Goal: Transaction & Acquisition: Purchase product/service

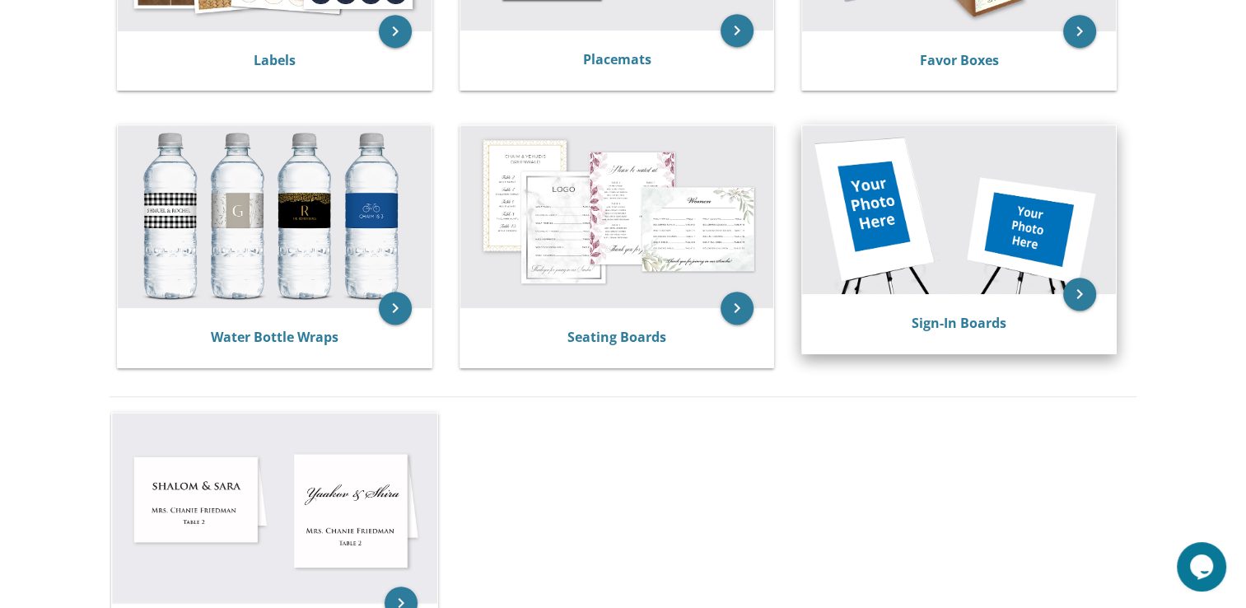
scroll to position [824, 0]
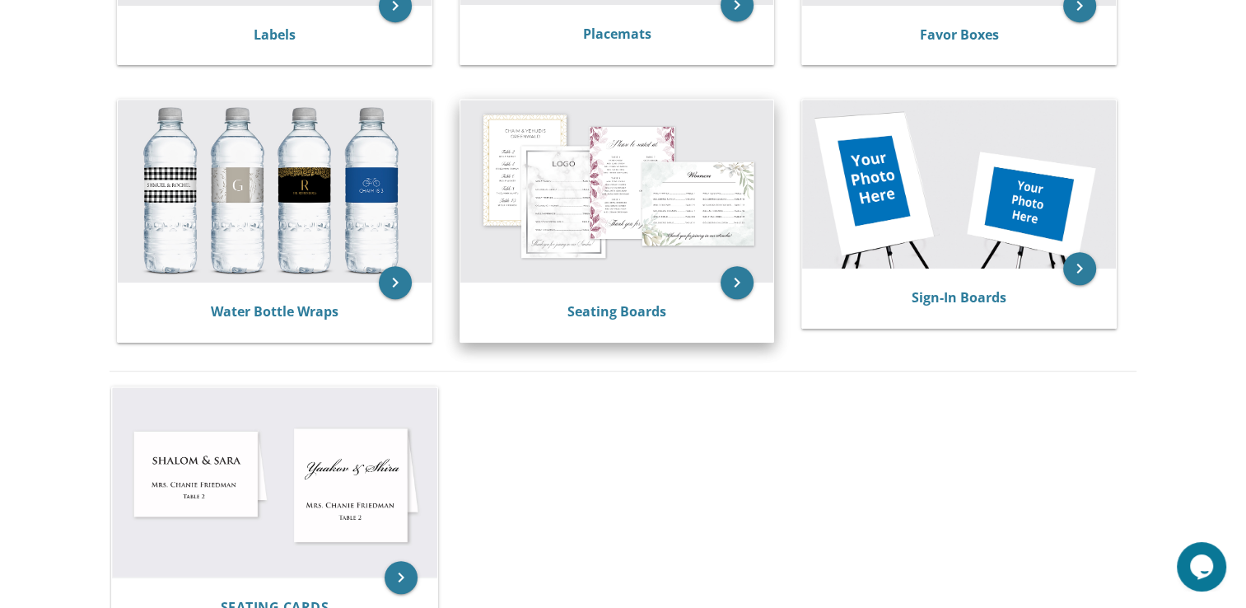
click at [496, 147] on img at bounding box center [617, 191] width 314 height 183
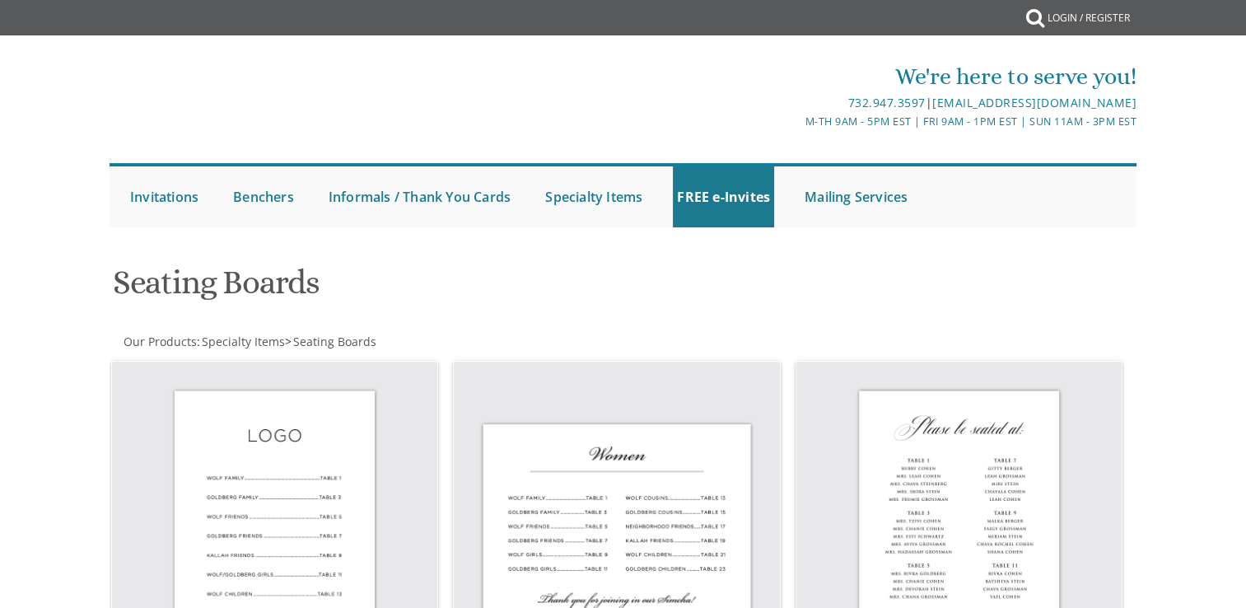
click at [616, 315] on div "Seating Boards" at bounding box center [448, 284] width 697 height 65
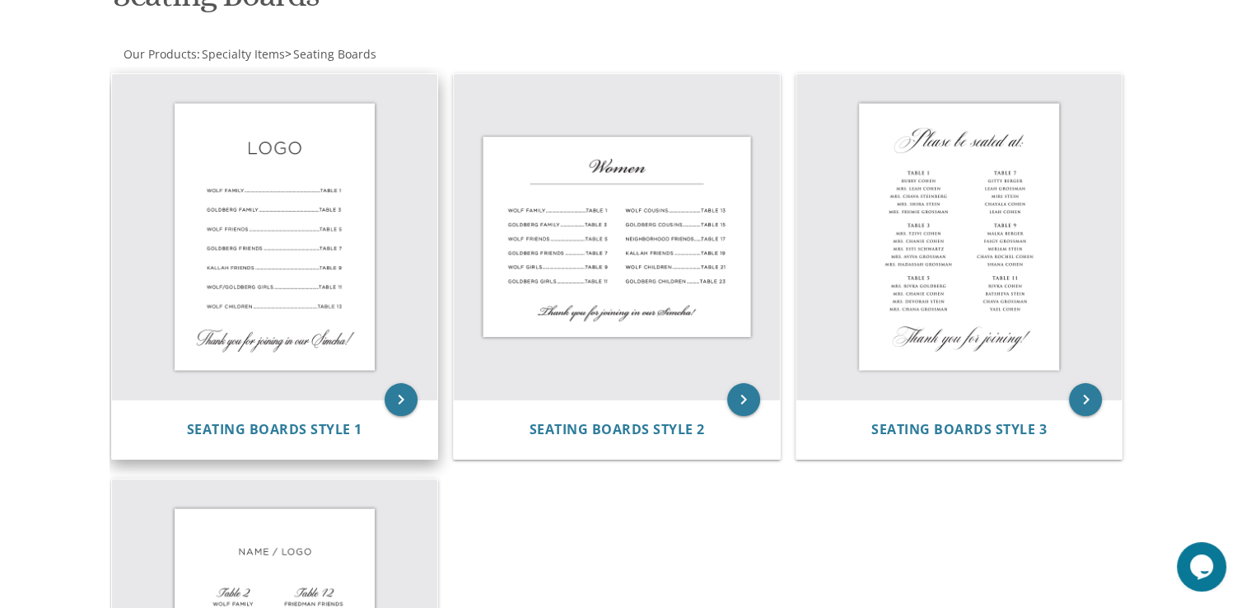
scroll to position [329, 0]
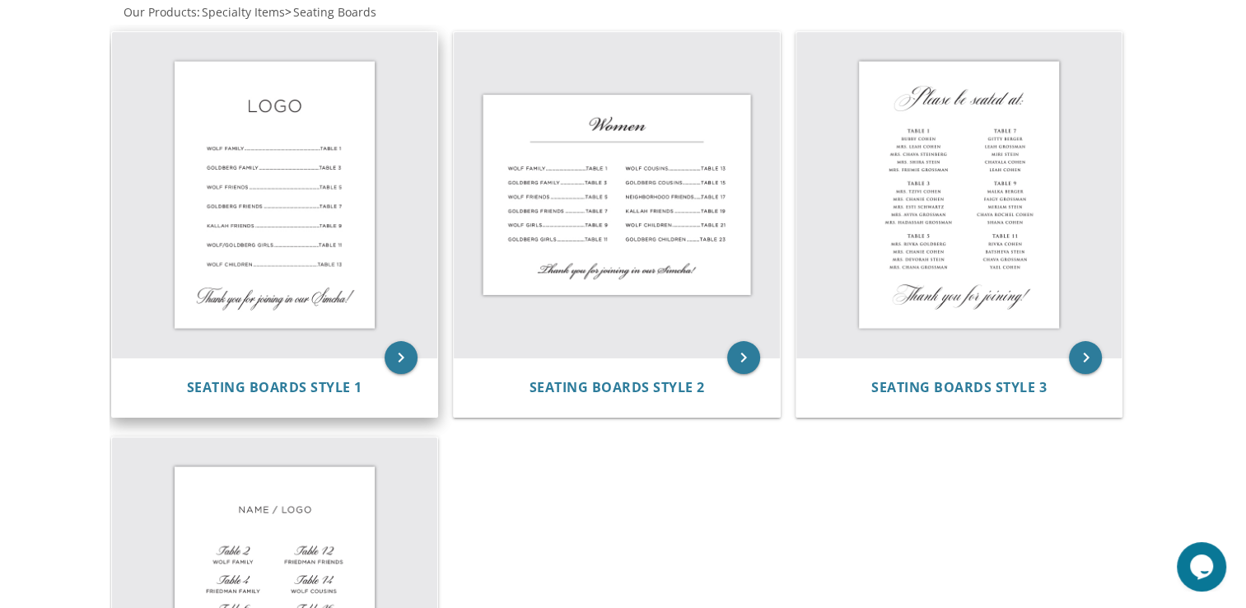
click at [258, 170] on img at bounding box center [275, 195] width 326 height 326
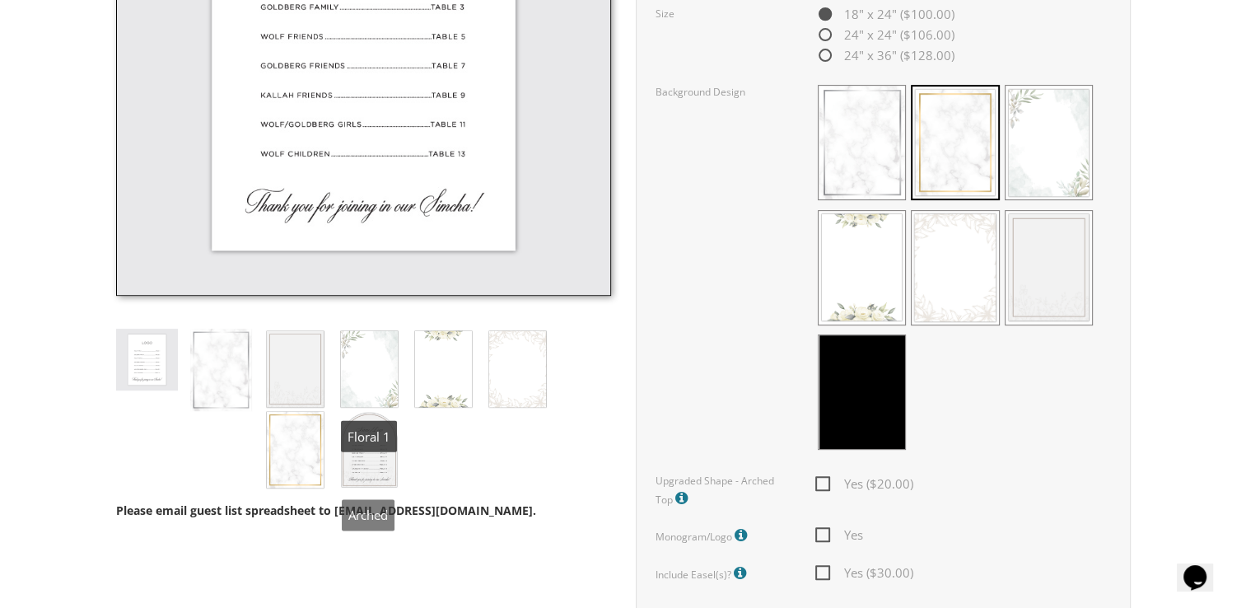
scroll to position [741, 0]
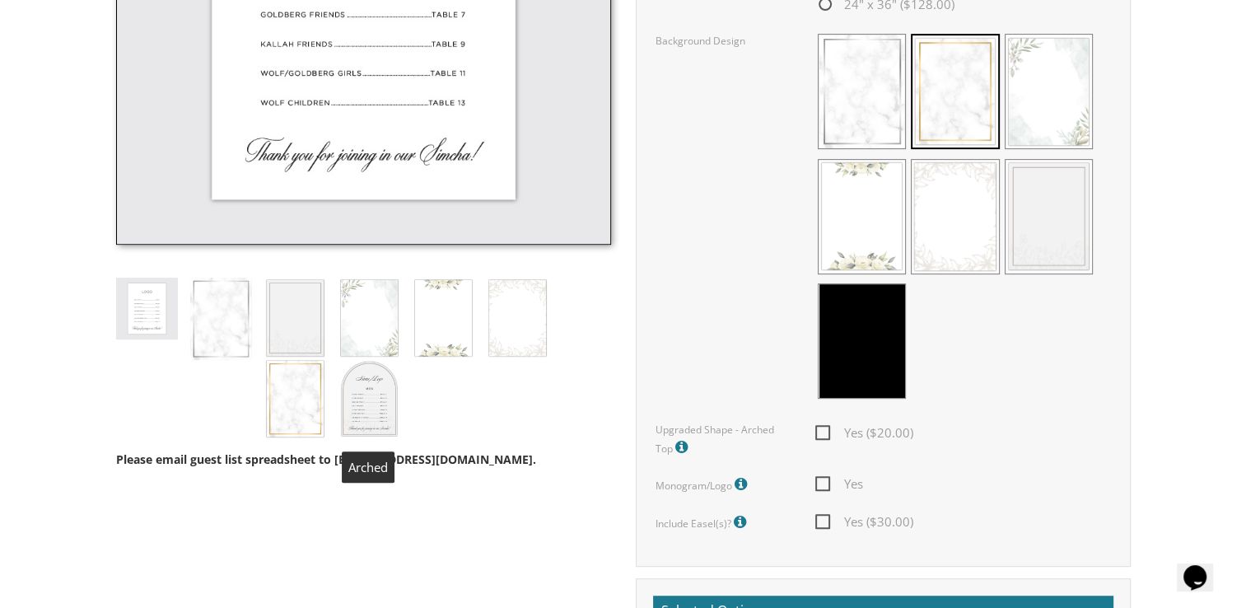
click at [379, 411] on img at bounding box center [369, 398] width 62 height 81
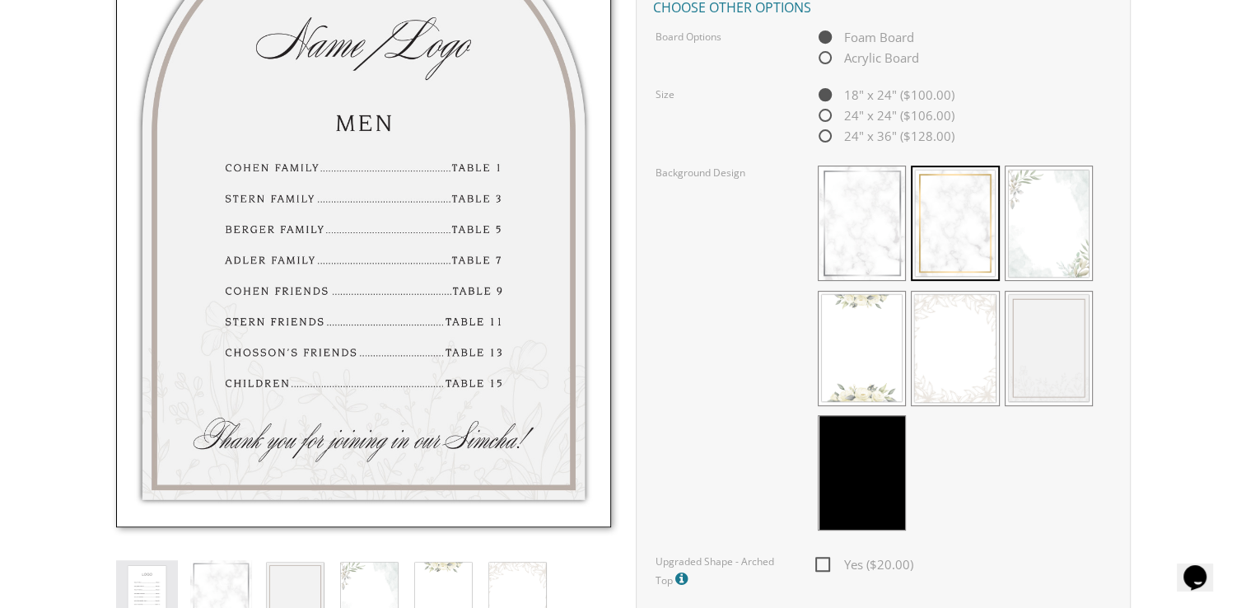
scroll to position [576, 0]
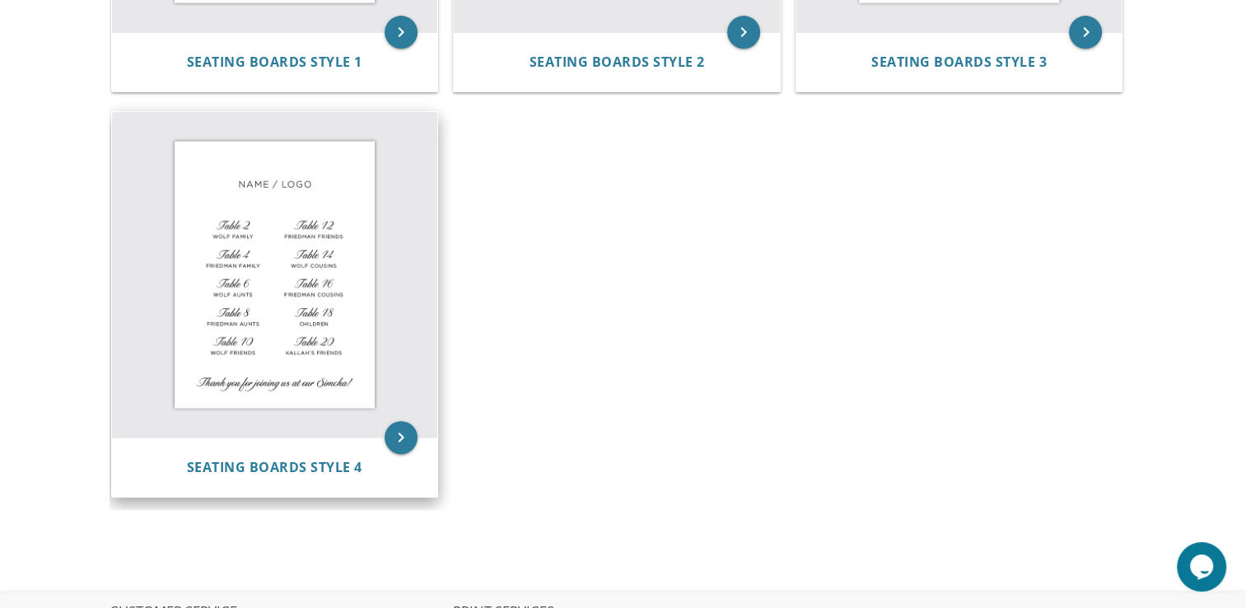
scroll to position [659, 0]
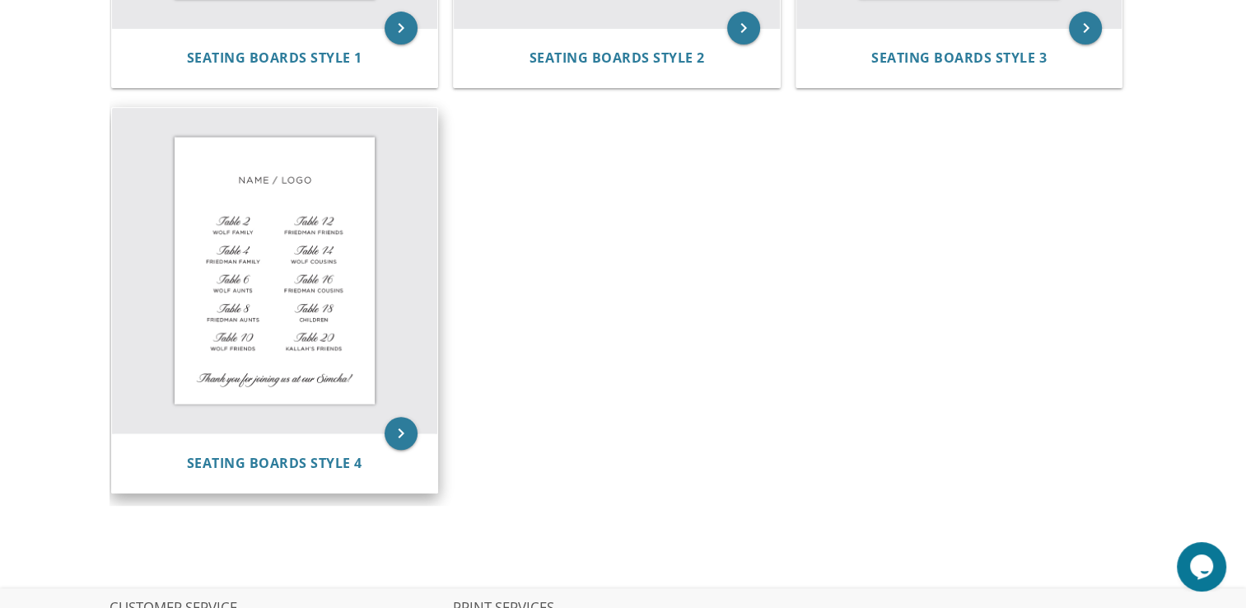
click at [273, 316] on img at bounding box center [275, 271] width 326 height 326
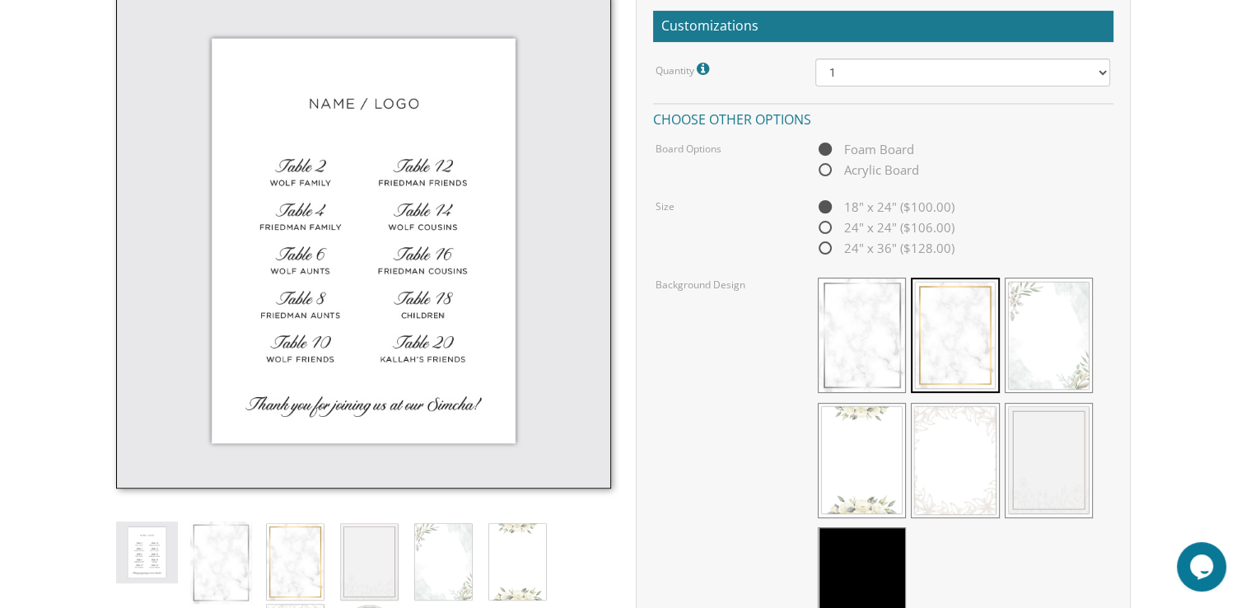
scroll to position [494, 0]
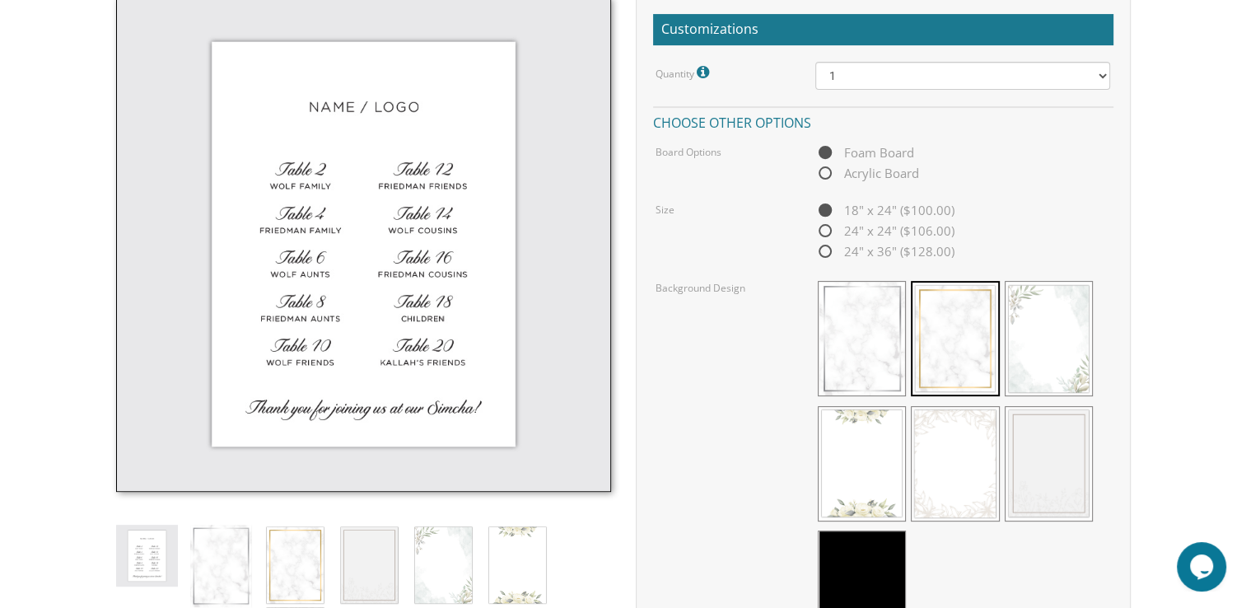
click at [837, 255] on span "24" x 36" ($128.00)" at bounding box center [884, 251] width 139 height 21
click at [826, 255] on input "24" x 36" ($128.00)" at bounding box center [820, 252] width 11 height 11
radio input "true"
